Goal: Task Accomplishment & Management: Use online tool/utility

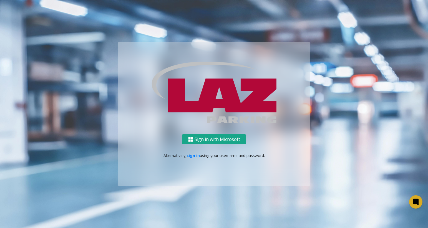
click at [201, 142] on button "Sign in with Microsoft" at bounding box center [214, 139] width 64 height 10
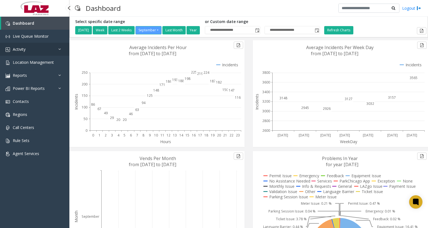
click at [46, 47] on link "Activity" at bounding box center [34, 49] width 69 height 13
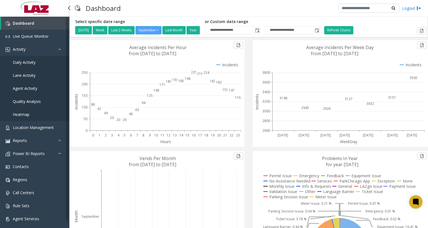
click at [35, 86] on span "Agent Activity" at bounding box center [25, 88] width 24 height 5
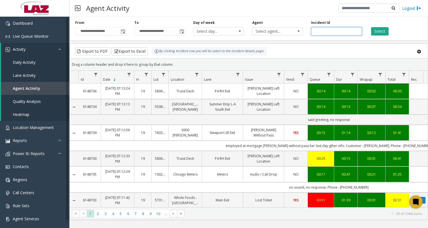
click at [316, 34] on input "number" at bounding box center [336, 31] width 51 height 8
paste input "*******"
click at [377, 31] on button "Select" at bounding box center [379, 31] width 17 height 8
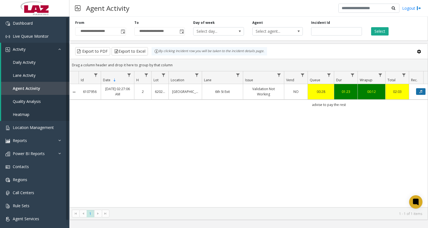
click at [418, 92] on button "Data table" at bounding box center [420, 91] width 9 height 7
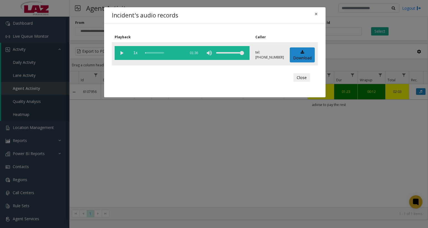
click at [118, 52] on vg-play-pause at bounding box center [122, 53] width 14 height 14
click at [413, 128] on div "Incident's audio records × Playback Caller 1x 01:36 tel:[PHONE_NUMBER] Download…" at bounding box center [214, 114] width 428 height 228
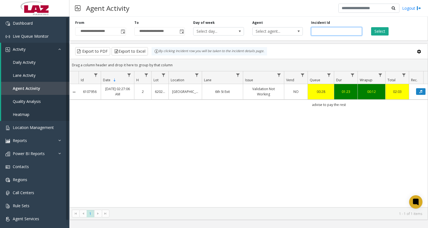
click at [338, 28] on input "*******" at bounding box center [336, 31] width 51 height 8
drag, startPoint x: 338, startPoint y: 30, endPoint x: 294, endPoint y: 31, distance: 44.1
click at [294, 31] on div "**********" at bounding box center [248, 27] width 359 height 26
paste input "number"
click at [377, 32] on button "Select" at bounding box center [379, 31] width 17 height 8
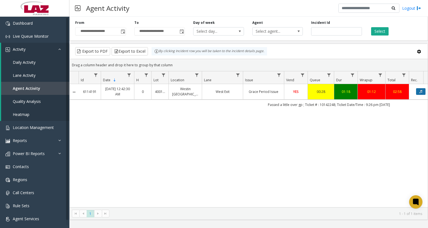
click at [420, 93] on icon "Data table" at bounding box center [420, 91] width 3 height 3
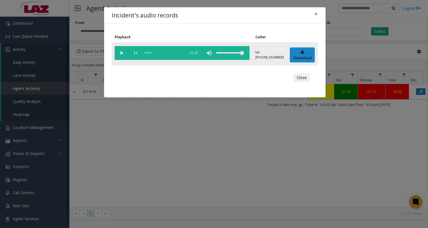
click at [122, 55] on vg-play-pause at bounding box center [122, 53] width 14 height 14
click at [122, 54] on vg-play-pause at bounding box center [122, 53] width 14 height 14
click at [148, 51] on div "scrub bar" at bounding box center [164, 53] width 38 height 14
click at [122, 52] on vg-play-pause at bounding box center [122, 53] width 14 height 14
click at [328, 123] on div "Incident's audio records × Playback Caller 1x 01:31 tel:[PHONE_NUMBER] Download…" at bounding box center [214, 114] width 428 height 228
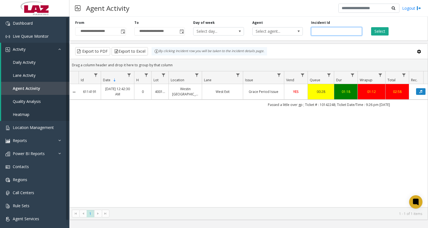
click at [345, 31] on input "*******" at bounding box center [336, 31] width 51 height 8
drag, startPoint x: 343, startPoint y: 31, endPoint x: 281, endPoint y: 30, distance: 62.5
click at [292, 30] on div "**********" at bounding box center [248, 27] width 359 height 26
paste input "number"
type input "*******"
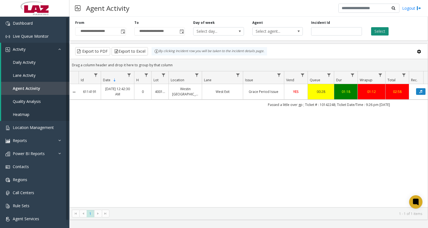
click at [375, 31] on button "Select" at bounding box center [379, 31] width 17 height 8
click at [377, 30] on button "Select" at bounding box center [379, 31] width 17 height 8
click at [421, 91] on icon "Data table" at bounding box center [420, 91] width 3 height 3
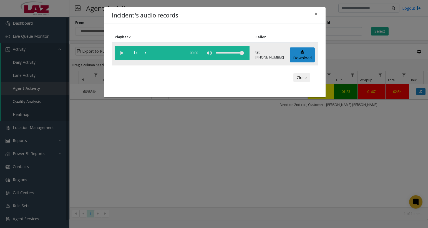
click at [119, 50] on vg-play-pause at bounding box center [122, 53] width 14 height 14
click at [120, 52] on vg-play-pause at bounding box center [122, 53] width 14 height 14
click at [303, 78] on button "Close" at bounding box center [301, 77] width 17 height 9
